Goal: Communication & Community: Answer question/provide support

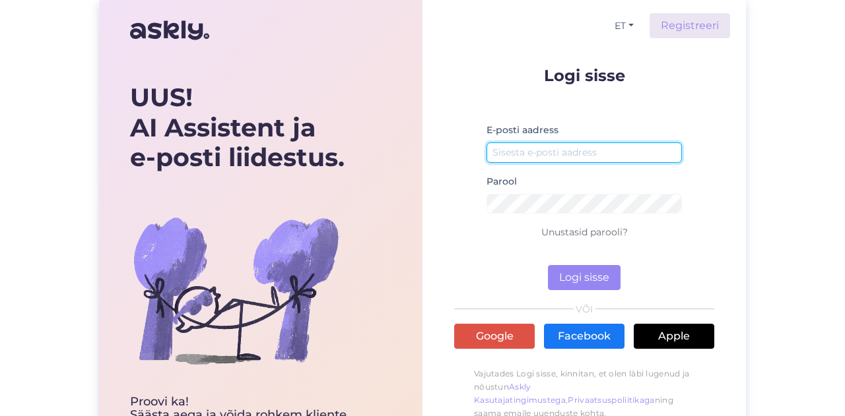
type input "[EMAIL_ADDRESS][DOMAIN_NAME]"
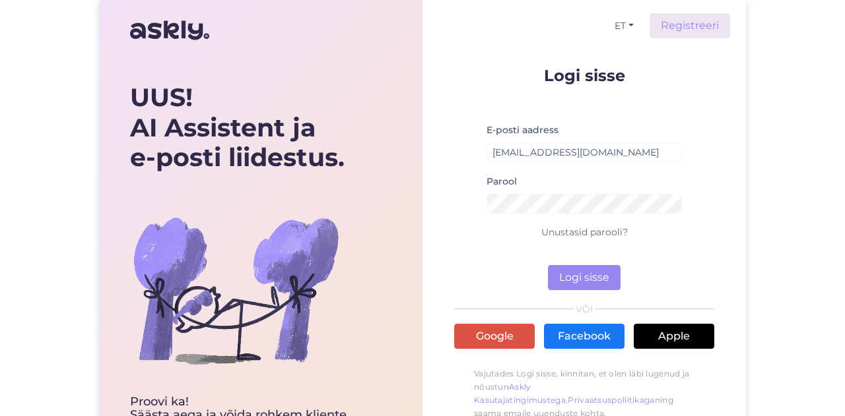
click at [632, 277] on form "Logi sisse E-posti aadress [EMAIL_ADDRESS][DOMAIN_NAME] Parool Unustasid parool…" at bounding box center [584, 178] width 260 height 223
click at [610, 279] on button "Logi sisse" at bounding box center [584, 277] width 73 height 25
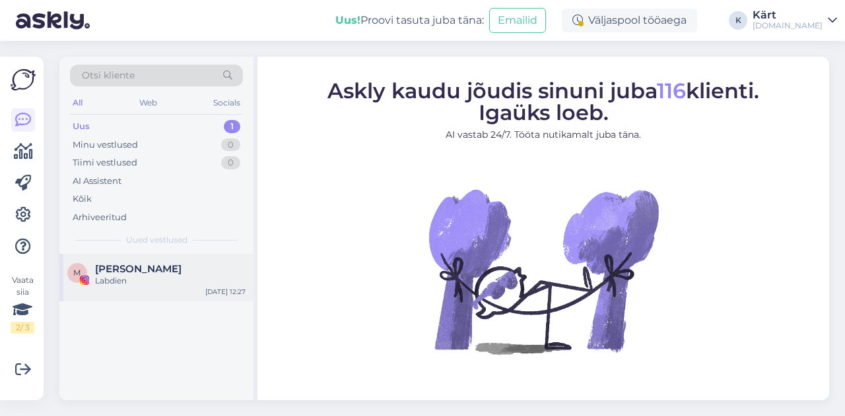
click at [144, 271] on div "[PERSON_NAME]" at bounding box center [170, 269] width 150 height 12
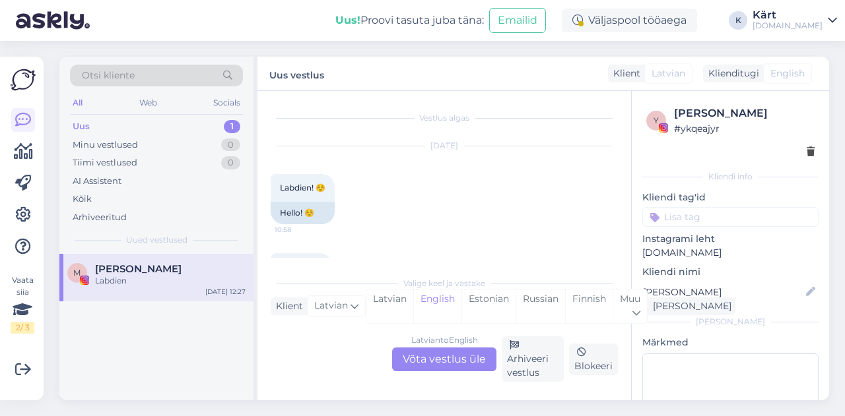
scroll to position [139, 0]
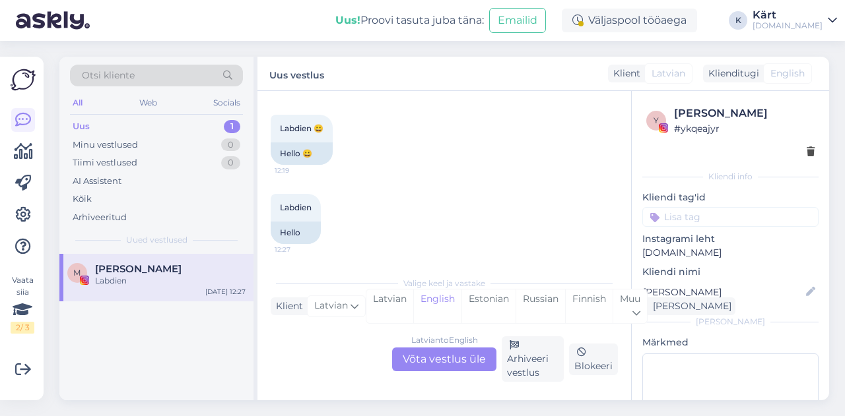
click at [440, 362] on div "Latvian to English Võta vestlus üle" at bounding box center [444, 360] width 104 height 24
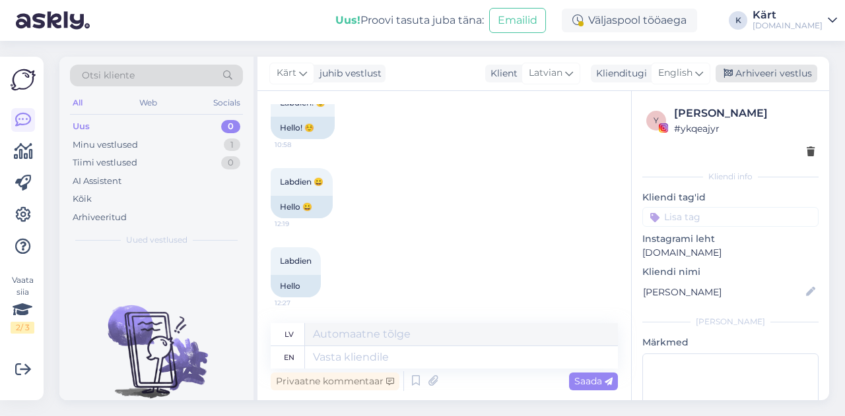
click at [792, 75] on div "Arhiveeri vestlus" at bounding box center [766, 74] width 102 height 18
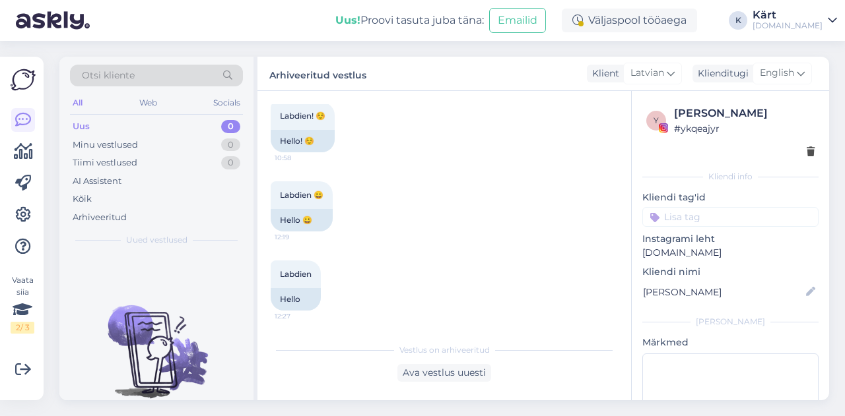
click at [810, 21] on div "[DOMAIN_NAME]" at bounding box center [787, 25] width 70 height 11
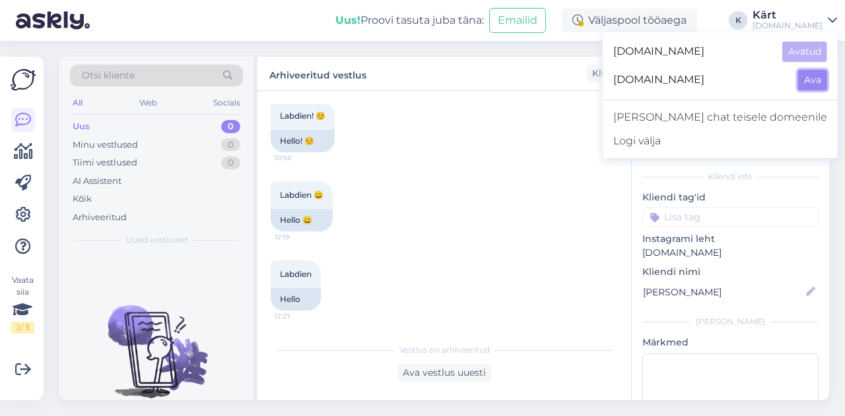
click at [814, 81] on button "Ava" at bounding box center [812, 80] width 29 height 20
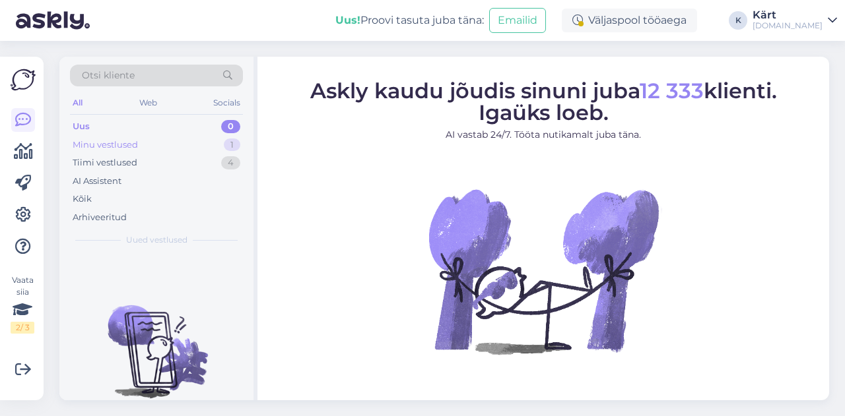
click at [127, 143] on div "Minu vestlused" at bounding box center [105, 145] width 65 height 13
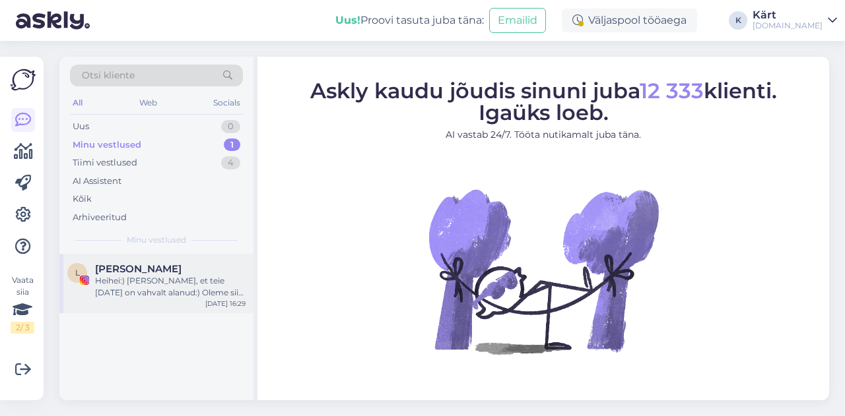
click at [137, 284] on div "Heihei:) [PERSON_NAME], et teie [DATE] on vahvalt alanud:) Oleme siin perega te…" at bounding box center [170, 287] width 150 height 24
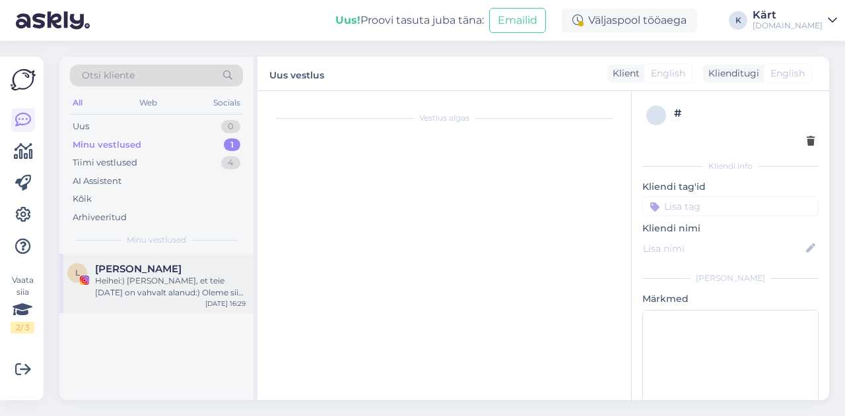
scroll to position [28, 0]
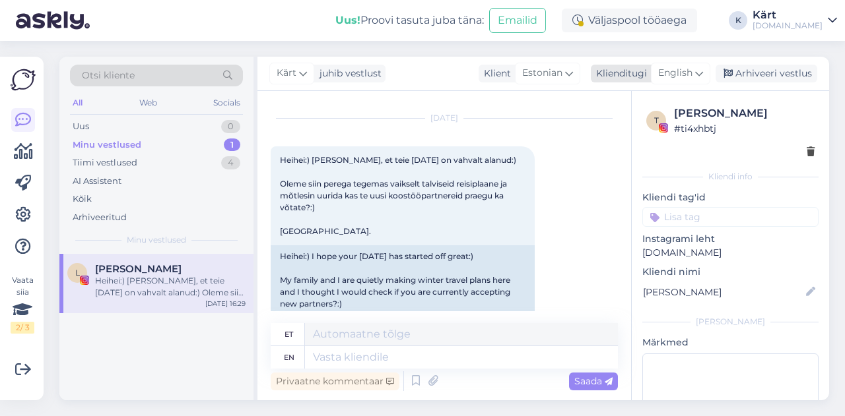
click at [608, 72] on div "Klienditugi" at bounding box center [619, 74] width 56 height 14
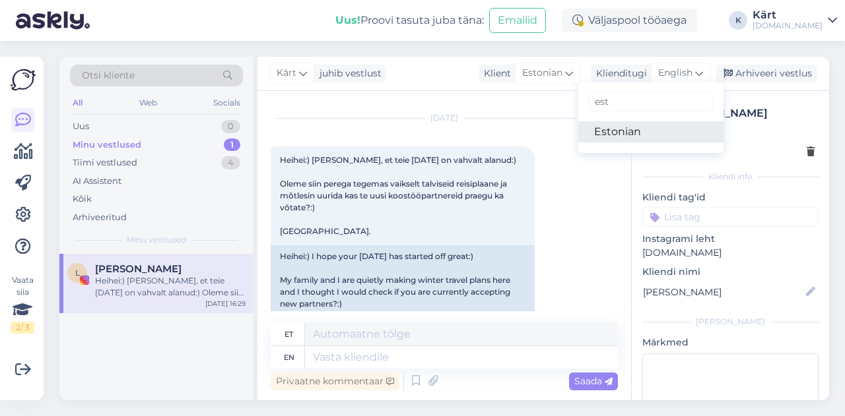
type input "est"
click at [628, 126] on link "Estonian" at bounding box center [650, 131] width 145 height 21
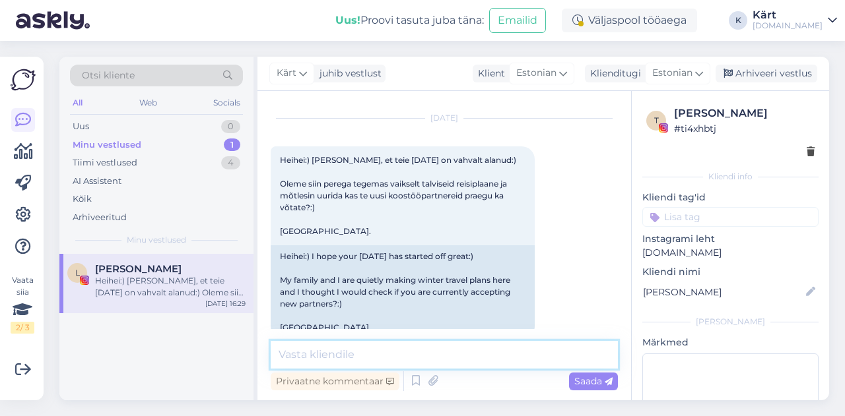
click at [364, 353] on textarea at bounding box center [444, 355] width 347 height 28
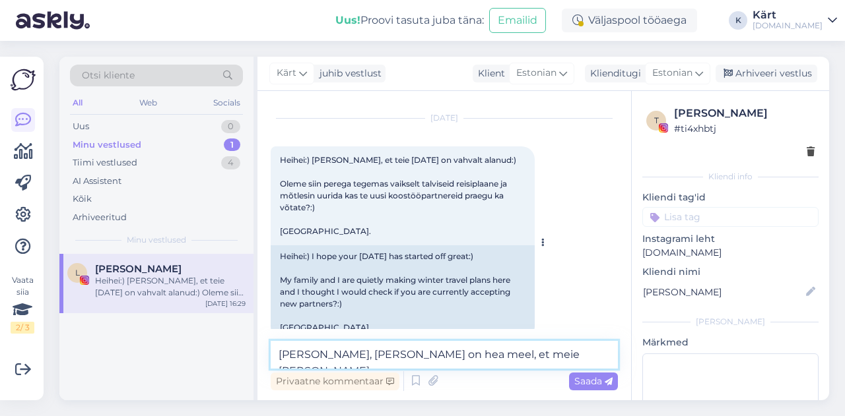
scroll to position [51, 0]
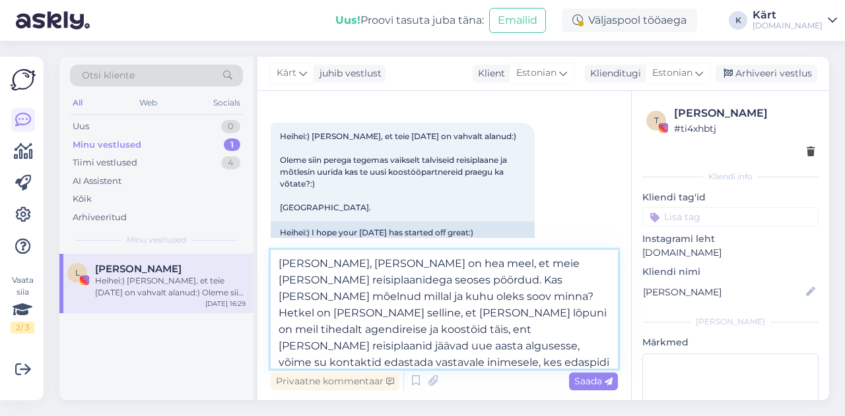
type textarea "[PERSON_NAME], [PERSON_NAME] on hea meel, et meie [PERSON_NAME] reisiplaanidega…"
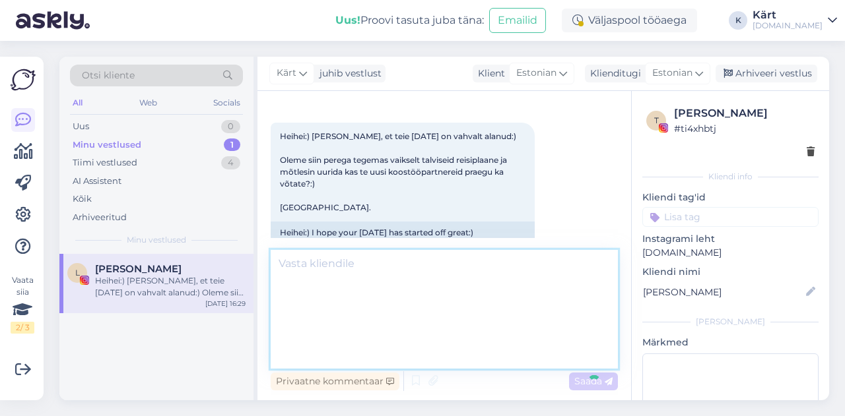
scroll to position [207, 0]
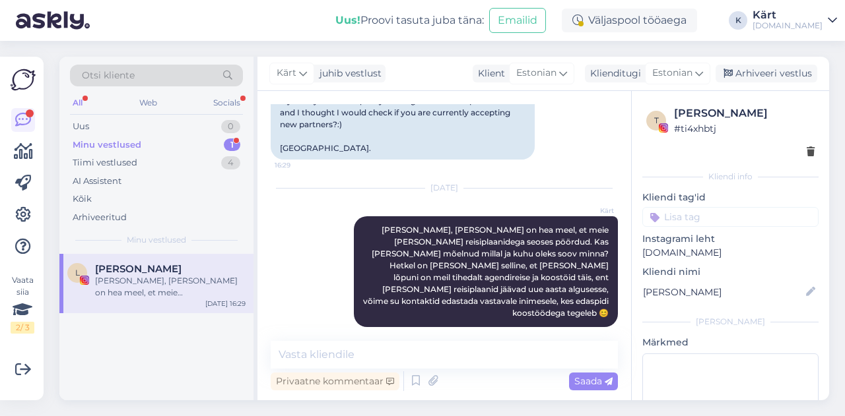
click at [142, 146] on div "Minu vestlused 1" at bounding box center [156, 145] width 173 height 18
click at [162, 287] on div "[PERSON_NAME], [PERSON_NAME] on hea meel, et meie [PERSON_NAME] reisiplaanidega…" at bounding box center [170, 287] width 150 height 24
